Goal: Find specific page/section: Find specific page/section

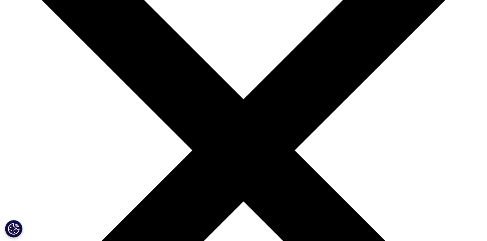
scroll to position [117, 0]
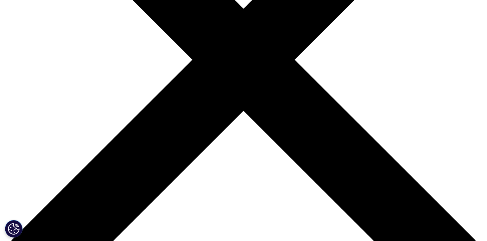
scroll to position [176, 0]
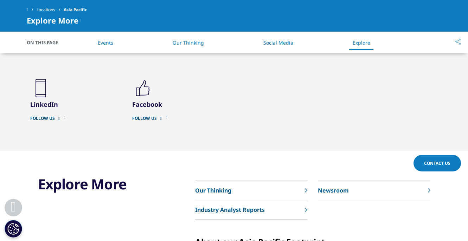
scroll to position [1747, 0]
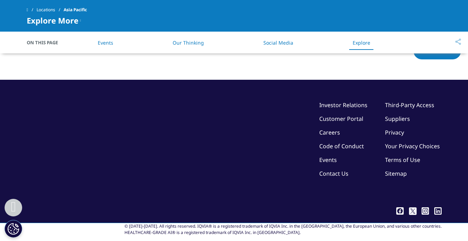
click at [336, 170] on link "Contact Us" at bounding box center [333, 174] width 29 height 8
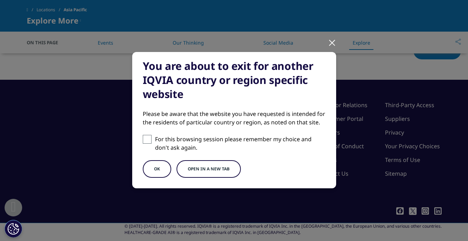
scroll to position [38, 0]
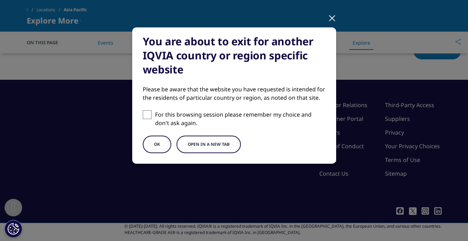
click at [188, 118] on p "For this browsing session please remember my choice and don't ask again." at bounding box center [240, 118] width 171 height 17
click at [152, 118] on input "For this browsing session please remember my choice and don't ask again." at bounding box center [147, 114] width 9 height 9
checkbox input "true"
click at [151, 149] on button "OK" at bounding box center [157, 145] width 28 height 18
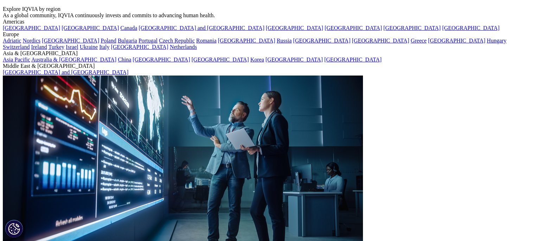
scroll to position [1630, 0]
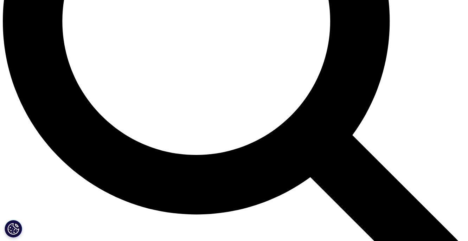
scroll to position [644, 0]
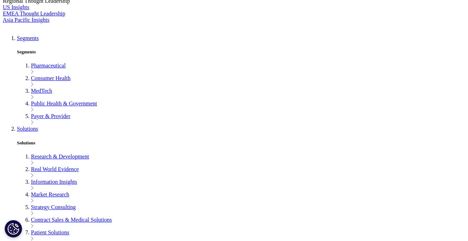
scroll to position [1571, 0]
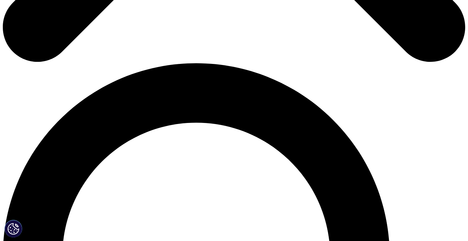
scroll to position [427, 0]
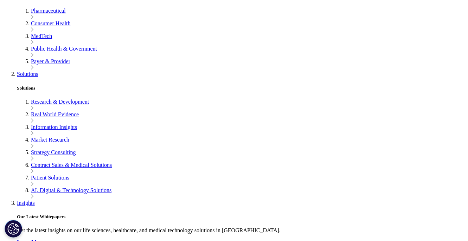
scroll to position [1571, 0]
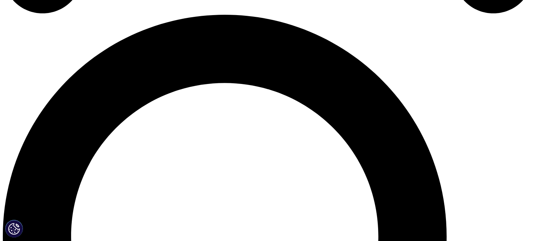
scroll to position [400, 0]
